Goal: Task Accomplishment & Management: Manage account settings

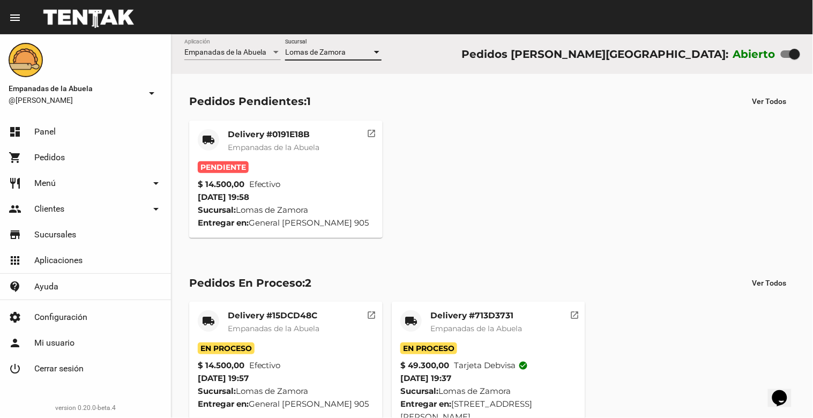
click at [271, 143] on span "Empanadas de la Abuela" at bounding box center [274, 148] width 92 height 10
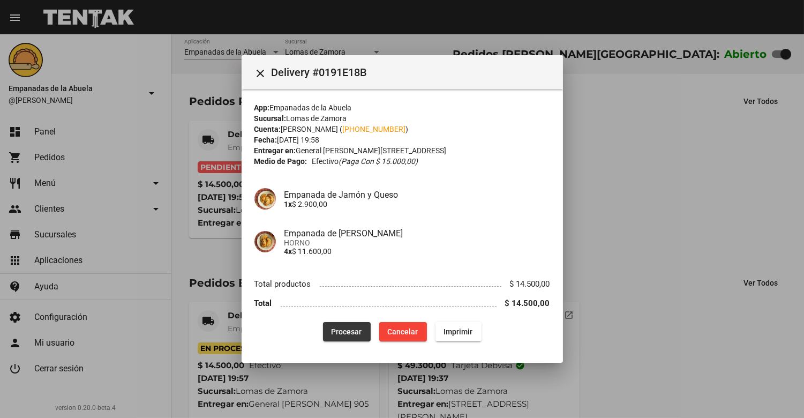
click at [349, 332] on span "Procesar" at bounding box center [347, 331] width 31 height 9
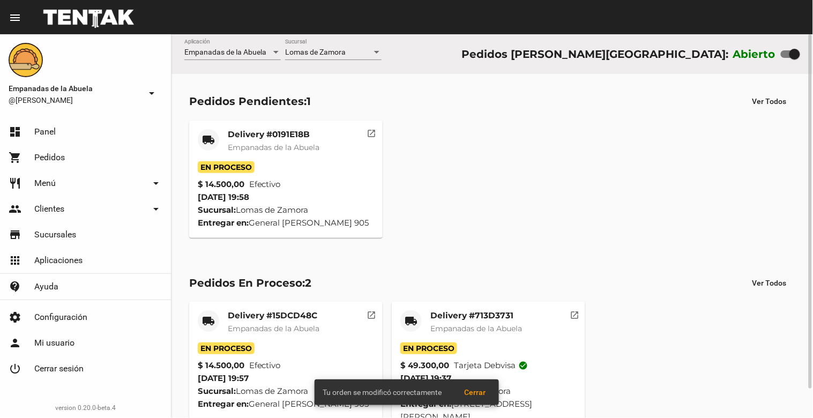
click at [275, 140] on div "Delivery #0191E18B Empanadas de la Abuela" at bounding box center [274, 145] width 92 height 32
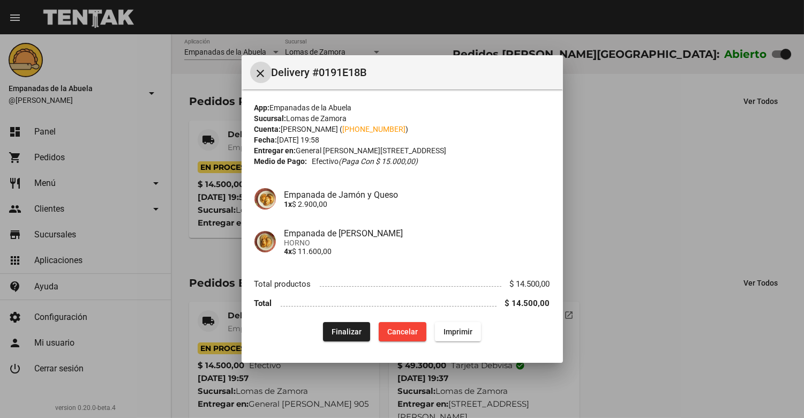
click at [464, 327] on span "Imprimir" at bounding box center [458, 331] width 29 height 9
click at [258, 71] on mat-icon "close" at bounding box center [260, 73] width 13 height 13
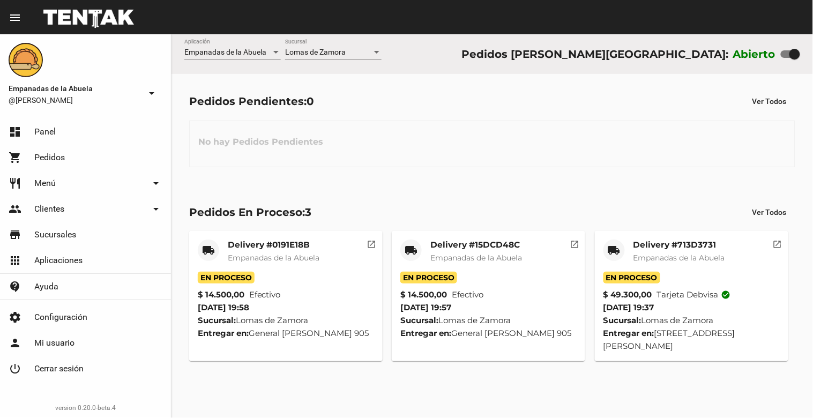
click at [454, 254] on span "Empanadas de la Abuela" at bounding box center [476, 258] width 92 height 10
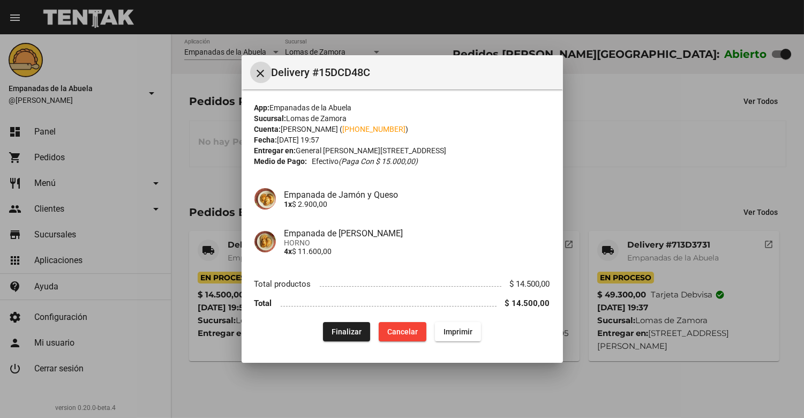
click at [252, 72] on button "close" at bounding box center [260, 72] width 21 height 21
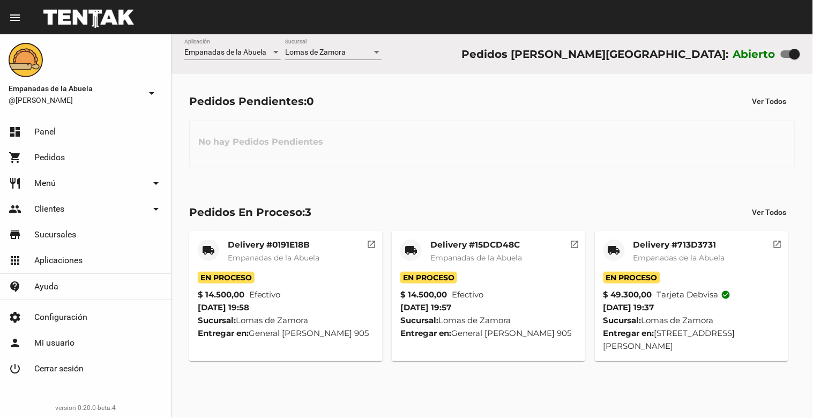
click at [268, 249] on mat-card-title "Delivery #0191E18B" at bounding box center [274, 244] width 92 height 11
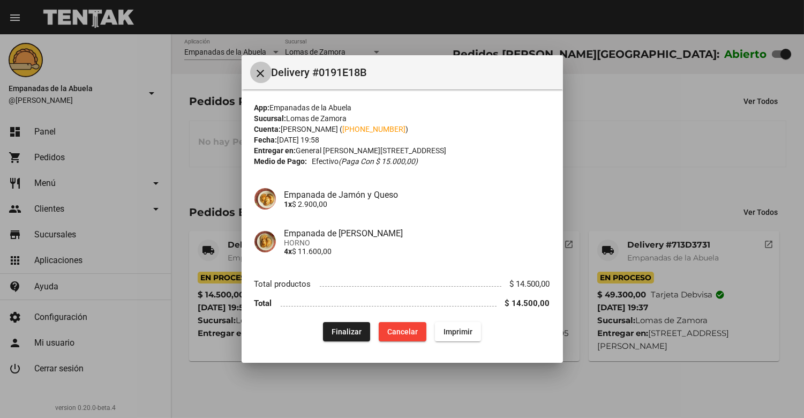
click at [261, 75] on mat-icon "close" at bounding box center [260, 73] width 13 height 13
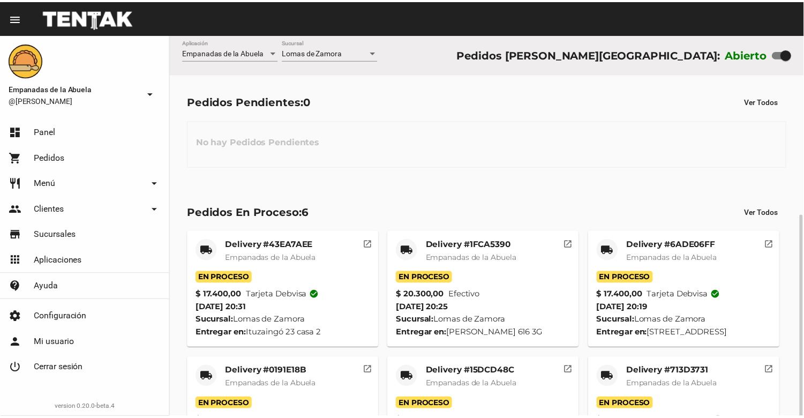
scroll to position [101, 0]
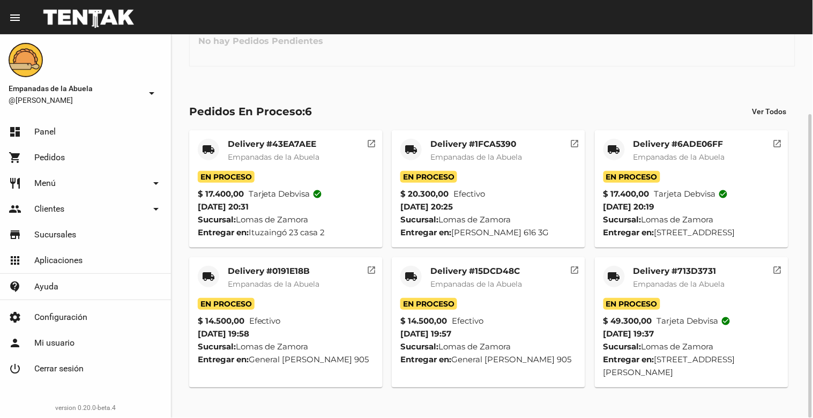
click at [673, 271] on mat-card "local_shipping Delivery #713D3731 Empanadas de la Abuela En Proceso $ 49.300,00…" at bounding box center [691, 322] width 193 height 130
click at [670, 276] on mat-card-title "Delivery #713D3731" at bounding box center [679, 271] width 92 height 11
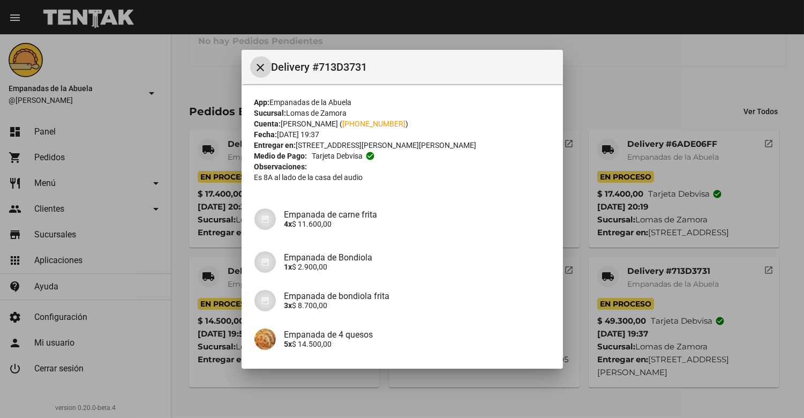
scroll to position [164, 0]
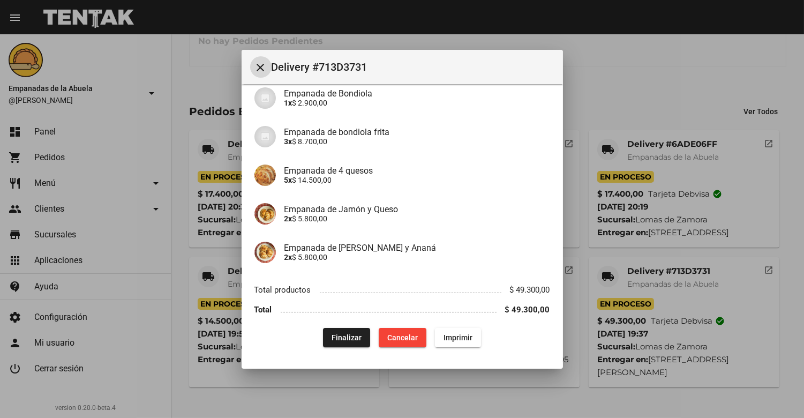
click at [355, 339] on span "Finalizar" at bounding box center [347, 337] width 30 height 9
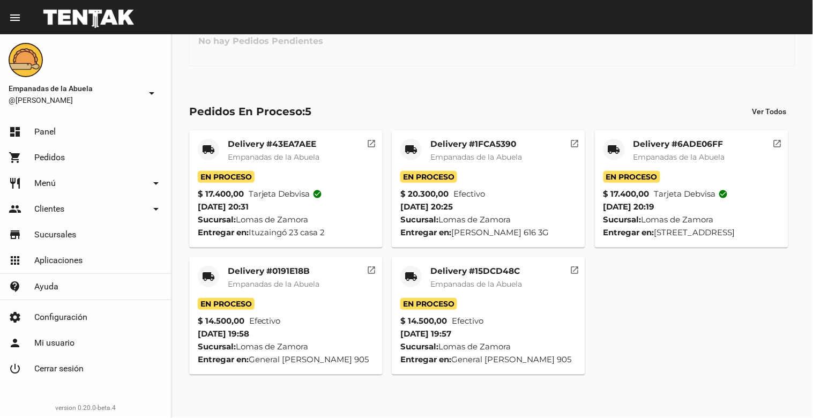
scroll to position [88, 0]
